Goal: Task Accomplishment & Management: Use online tool/utility

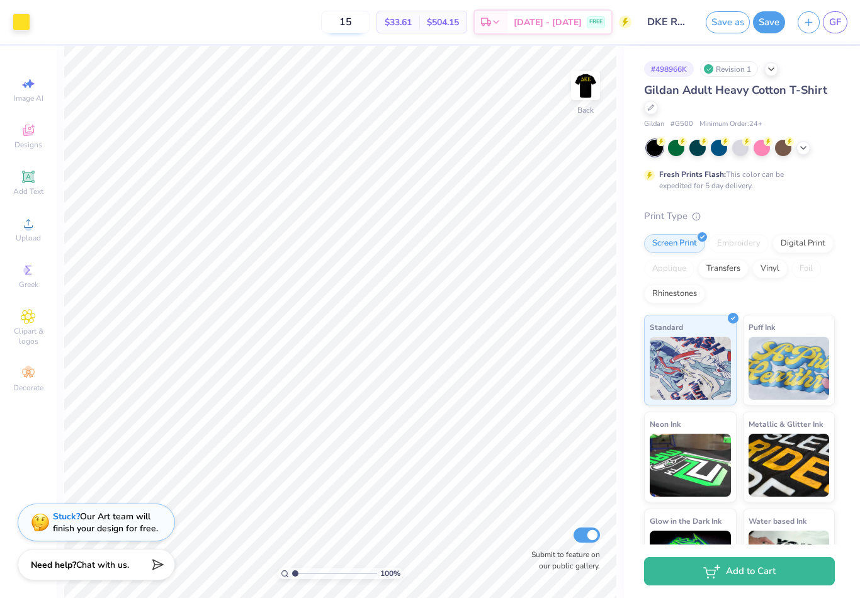
click at [370, 24] on input "15" at bounding box center [345, 22] width 49 height 23
type input "1"
type input "2"
type input "1"
type input "2"
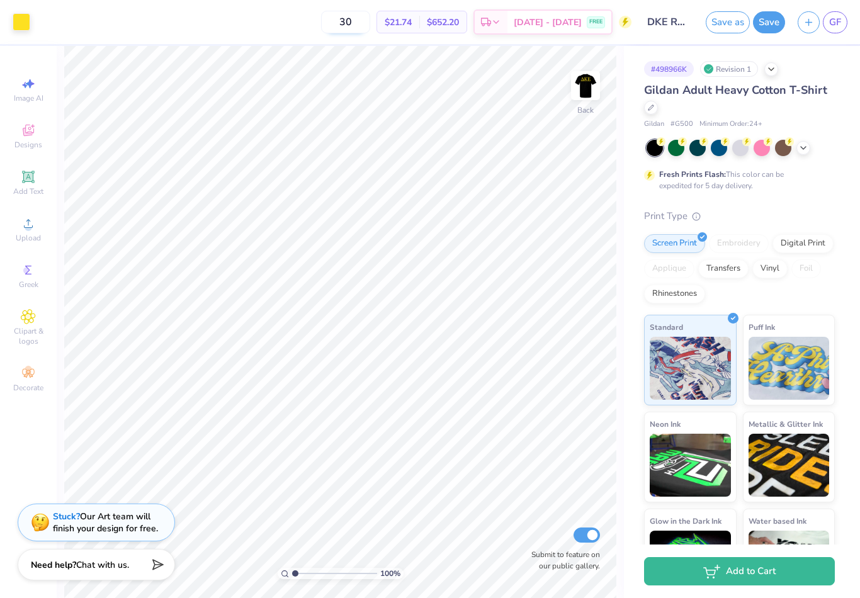
type input "3"
type input "4"
type input "3"
type input "2"
type input "1"
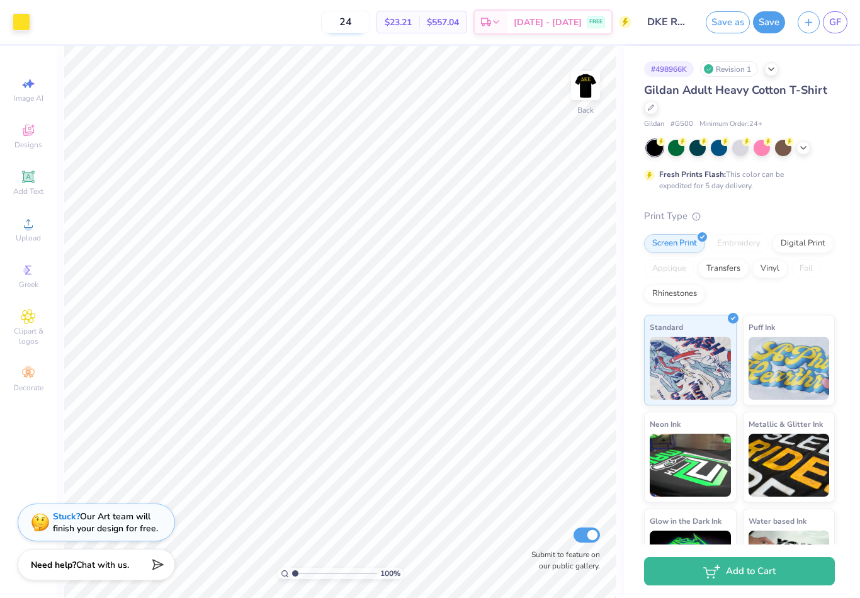
type input "2"
type input "1"
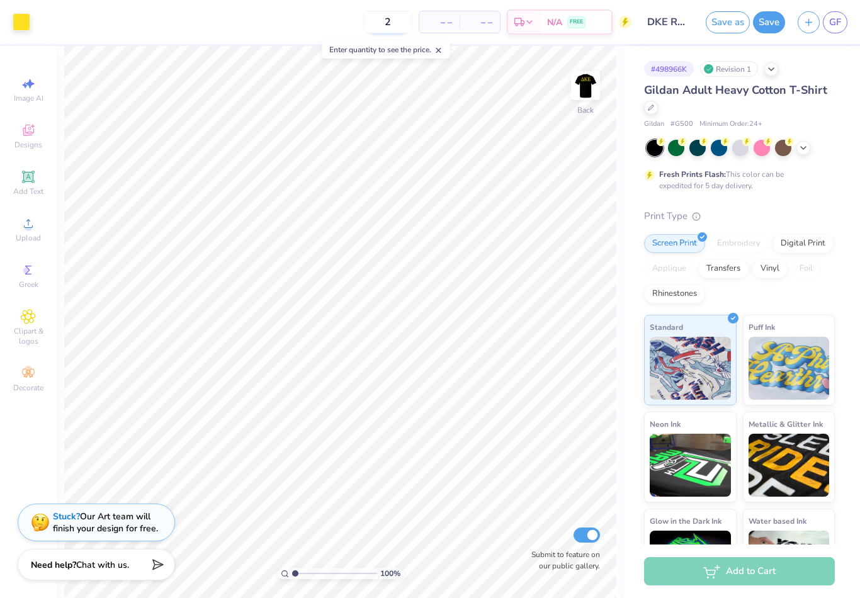
type input "24"
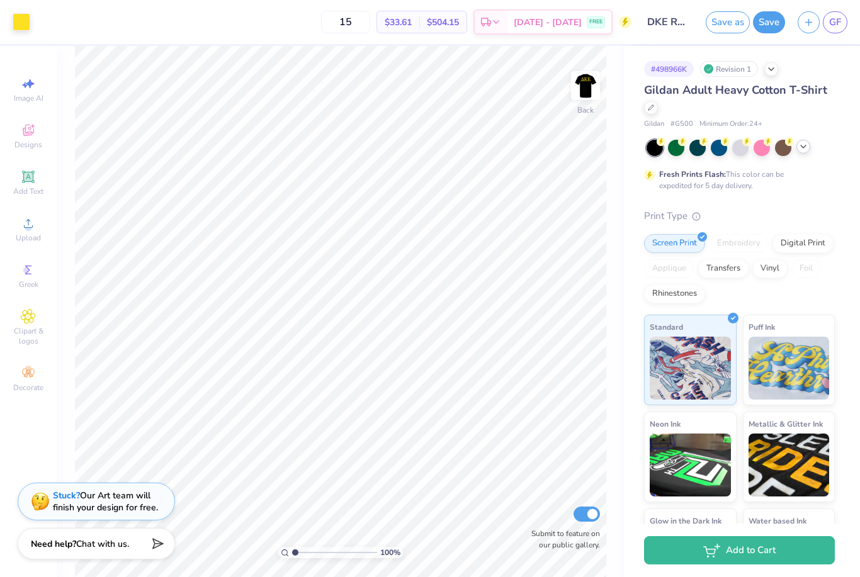
click at [806, 149] on icon at bounding box center [803, 147] width 10 height 10
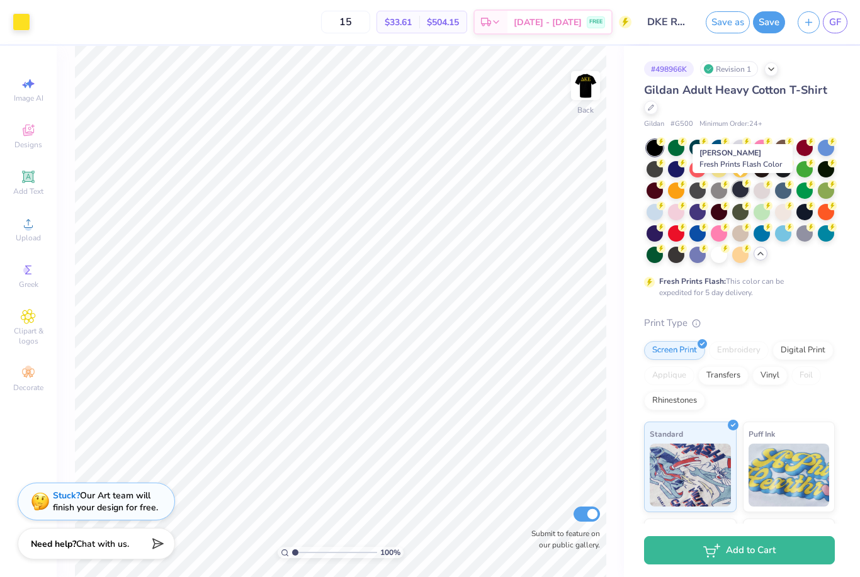
click at [741, 190] on div at bounding box center [740, 189] width 16 height 16
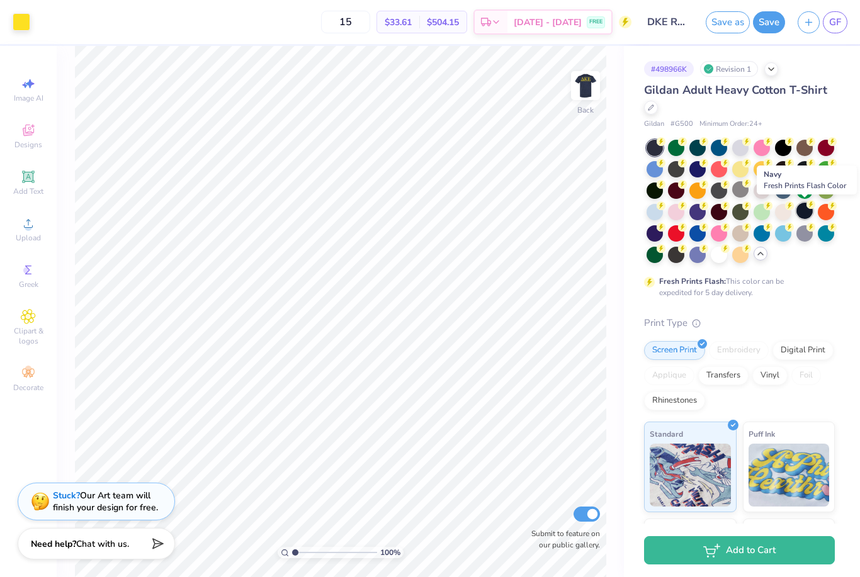
click at [805, 210] on div at bounding box center [804, 211] width 16 height 16
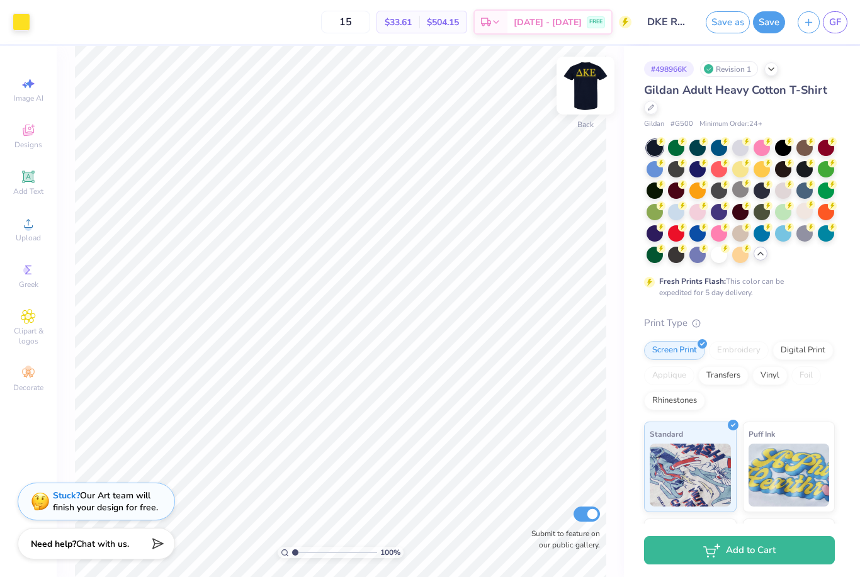
click at [594, 79] on img at bounding box center [585, 85] width 50 height 50
click at [594, 79] on img at bounding box center [585, 85] width 25 height 25
